Goal: Check status: Check status

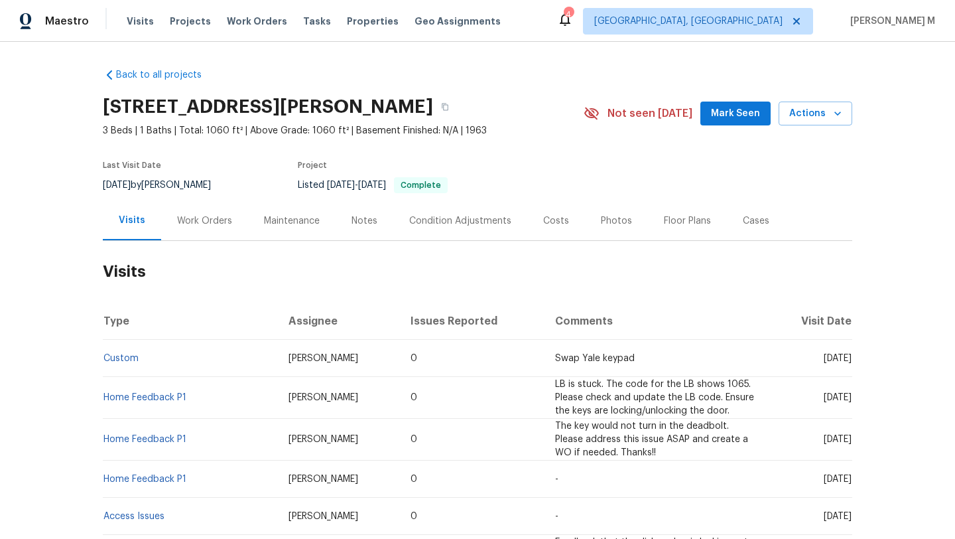
drag, startPoint x: 797, startPoint y: 361, endPoint x: 823, endPoint y: 360, distance: 26.5
click at [824, 360] on span "[DATE]" at bounding box center [838, 358] width 28 height 9
copy span "[DATE]"
click at [223, 226] on div "Work Orders" at bounding box center [204, 220] width 55 height 13
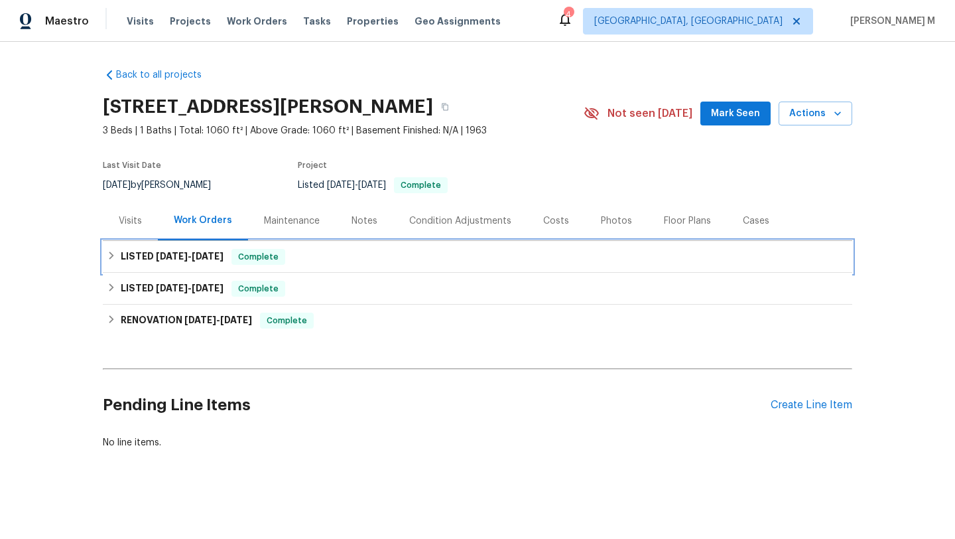
click at [208, 259] on span "[DATE]" at bounding box center [208, 255] width 32 height 9
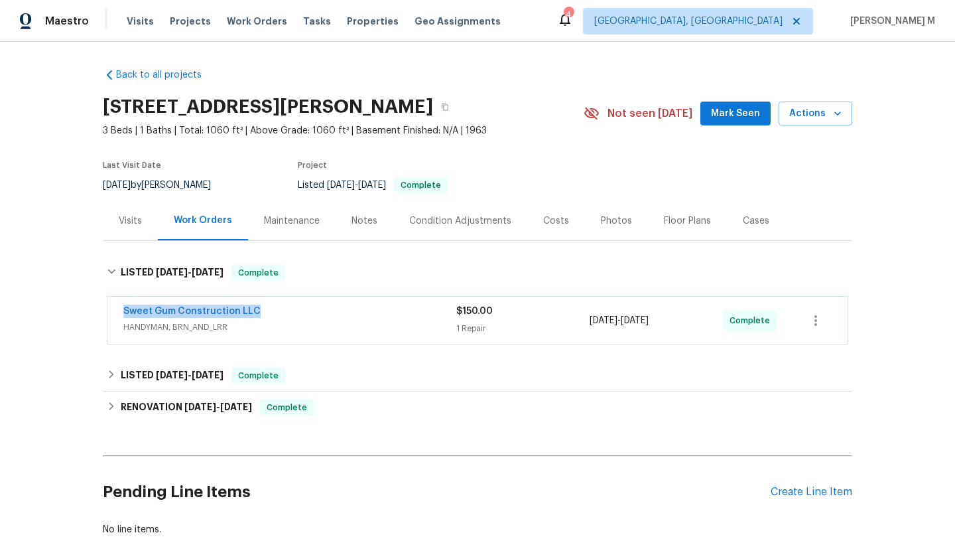
drag, startPoint x: 115, startPoint y: 311, endPoint x: 322, endPoint y: 311, distance: 207.0
click at [322, 311] on div "Sweet Gum Construction LLC HANDYMAN, BRN_AND_LRR $150.00 1 Repair [DATE] - [DAT…" at bounding box center [477, 321] width 740 height 48
copy link "Sweet Gum Construction LLC"
copy span "[DATE] - 8/8/202"
drag, startPoint x: 584, startPoint y: 322, endPoint x: 666, endPoint y: 322, distance: 81.6
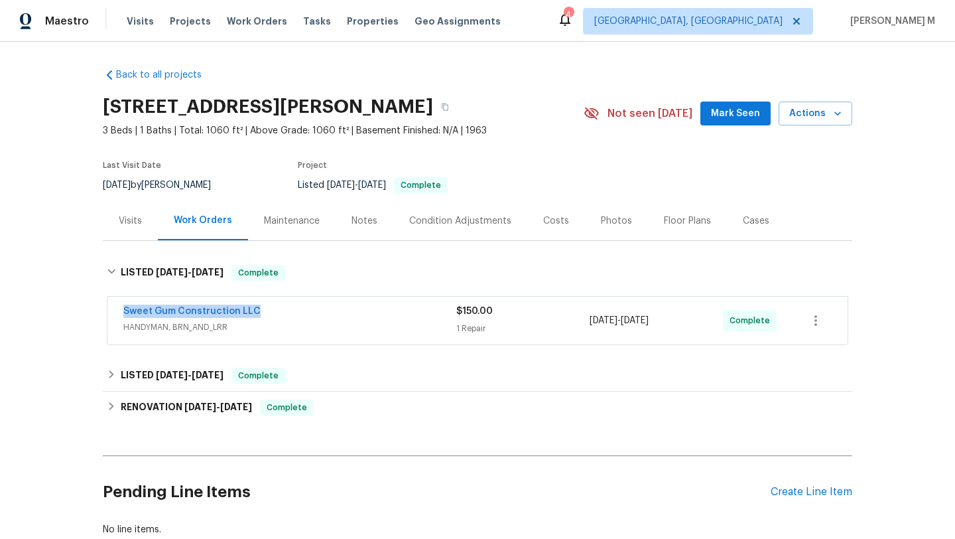
click at [649, 322] on span "[DATE] - [DATE]" at bounding box center [619, 320] width 59 height 13
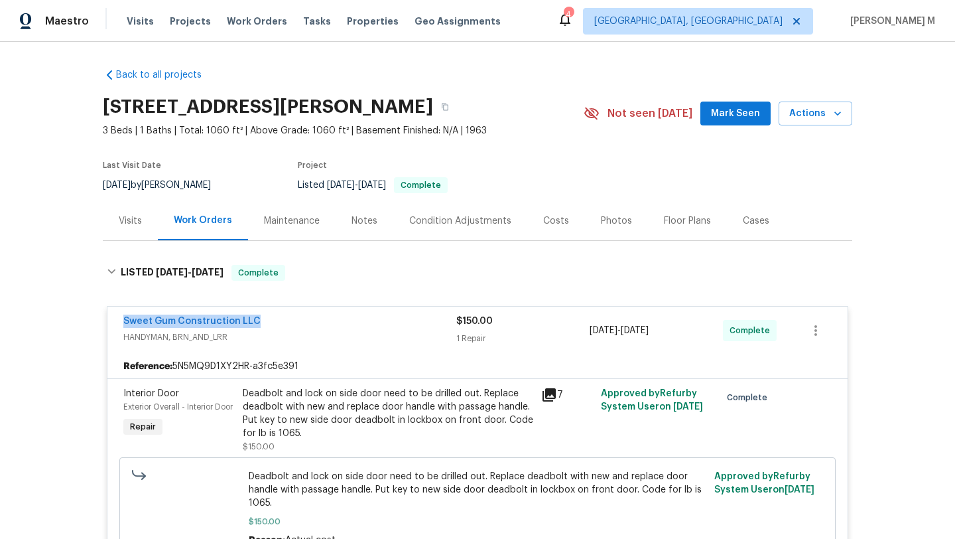
copy span "[DATE] - [DATE]"
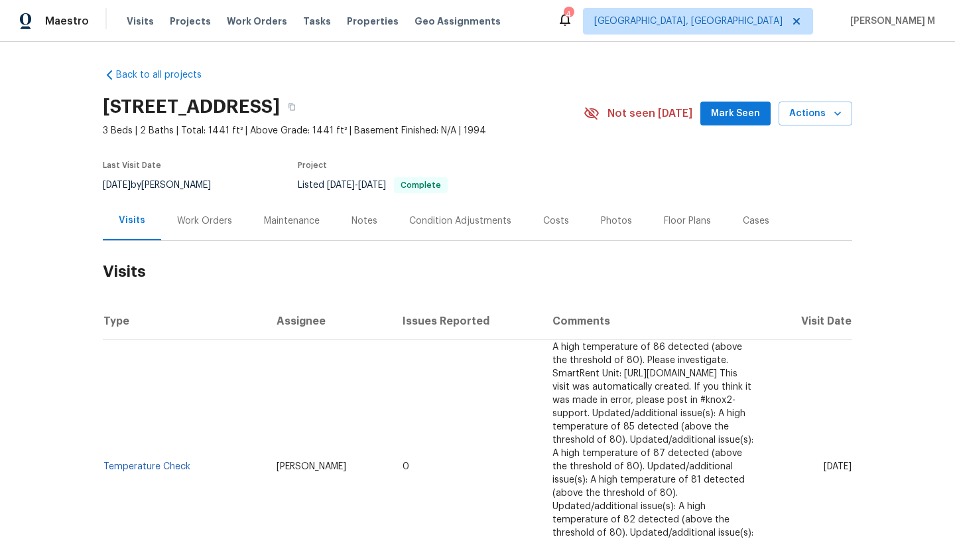
click at [750, 219] on div "Cases" at bounding box center [756, 220] width 27 height 13
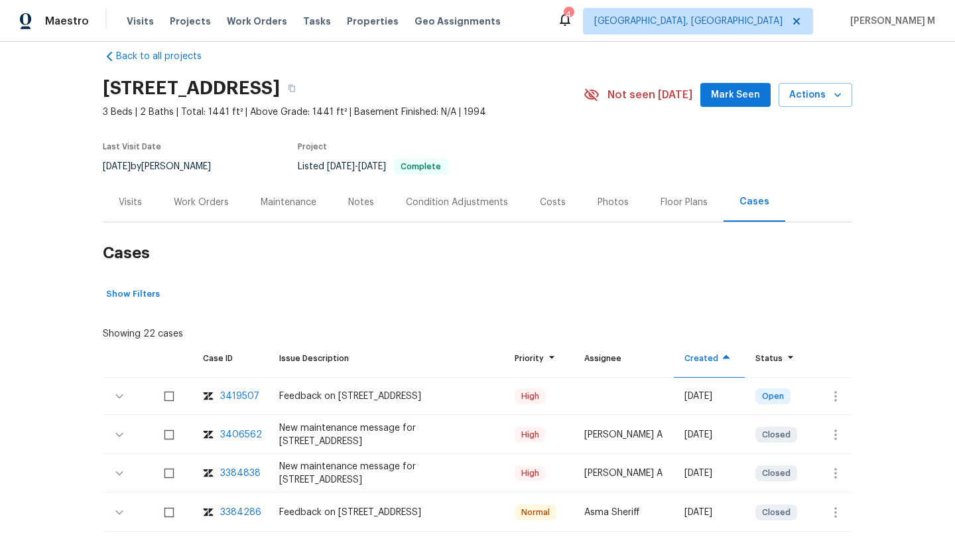
scroll to position [40, 0]
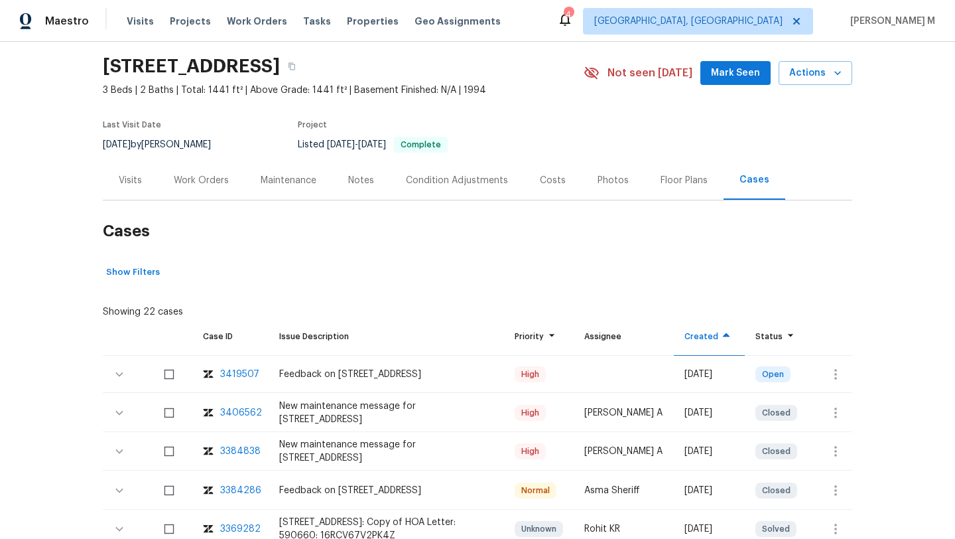
click at [233, 412] on div "3406562" at bounding box center [241, 412] width 42 height 13
click at [125, 184] on div "Visits" at bounding box center [130, 180] width 23 height 13
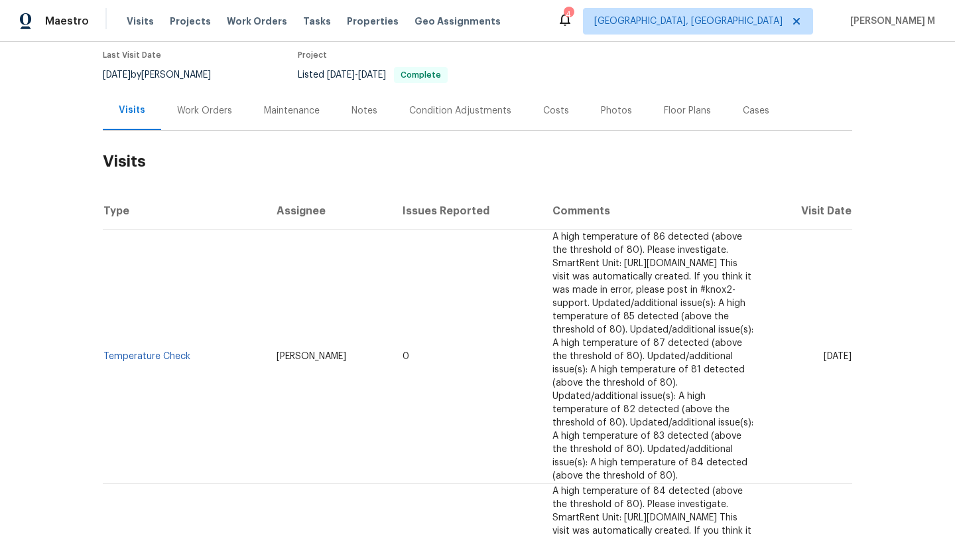
scroll to position [125, 0]
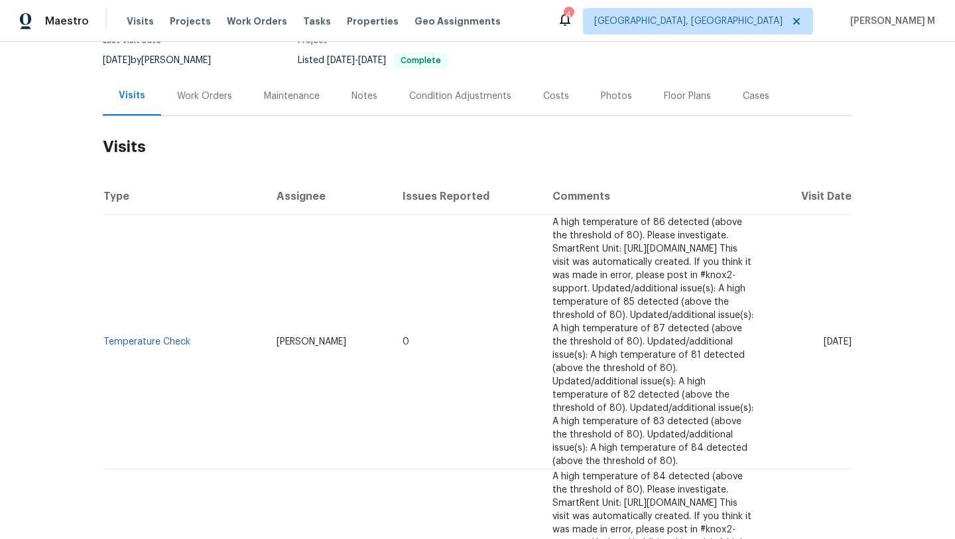
drag, startPoint x: 791, startPoint y: 309, endPoint x: 823, endPoint y: 310, distance: 31.8
click at [824, 337] on span "Thu, Aug 07 2025" at bounding box center [838, 341] width 28 height 9
copy span "Aug 07"
click at [195, 113] on div "Work Orders" at bounding box center [204, 95] width 87 height 39
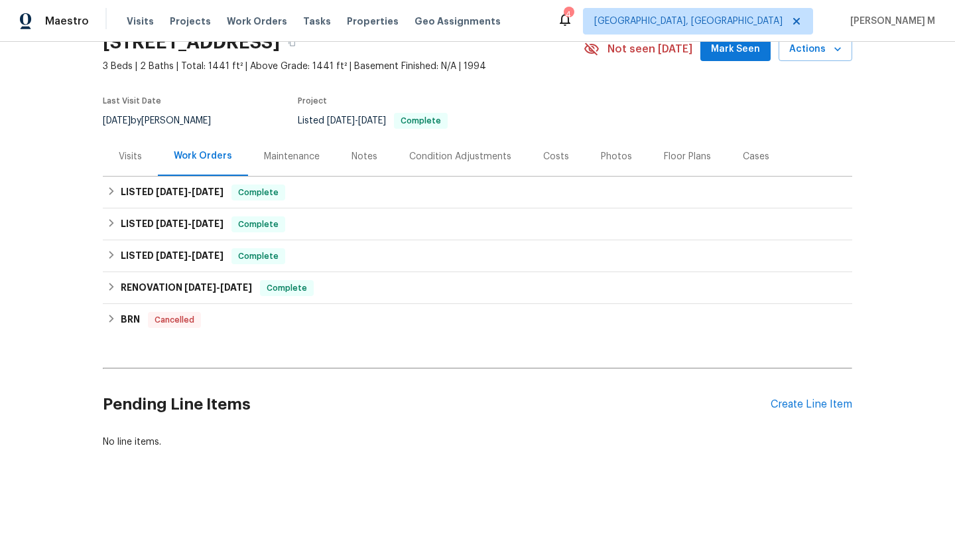
scroll to position [74, 0]
click at [182, 187] on span "7/29/25" at bounding box center [172, 191] width 32 height 9
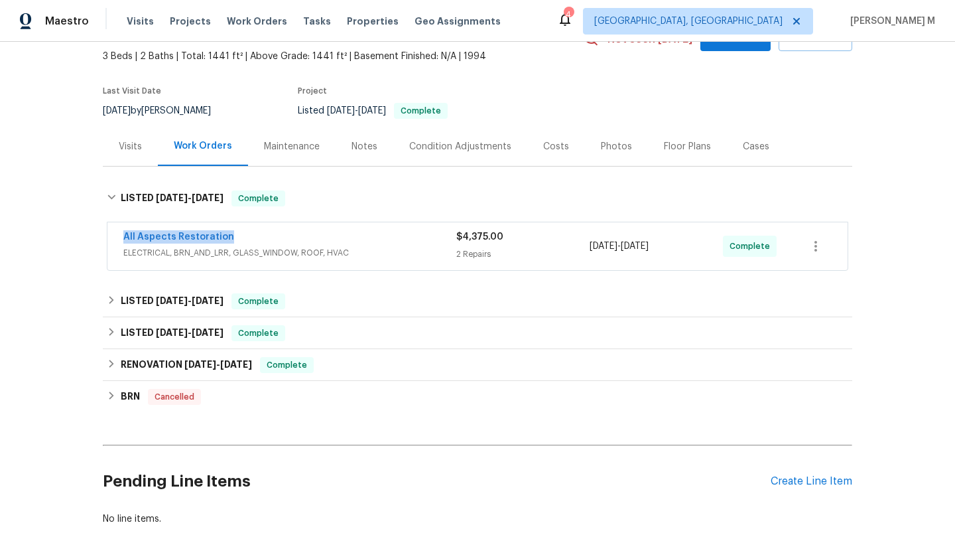
drag, startPoint x: 137, startPoint y: 237, endPoint x: 254, endPoint y: 237, distance: 117.4
click at [254, 237] on div "All Aspects Restoration ELECTRICAL, BRN_AND_LRR, GLASS_WINDOW, ROOF, HVAC $4,37…" at bounding box center [477, 246] width 740 height 48
copy link "All Aspects Restoration"
